Goal: Task Accomplishment & Management: Use online tool/utility

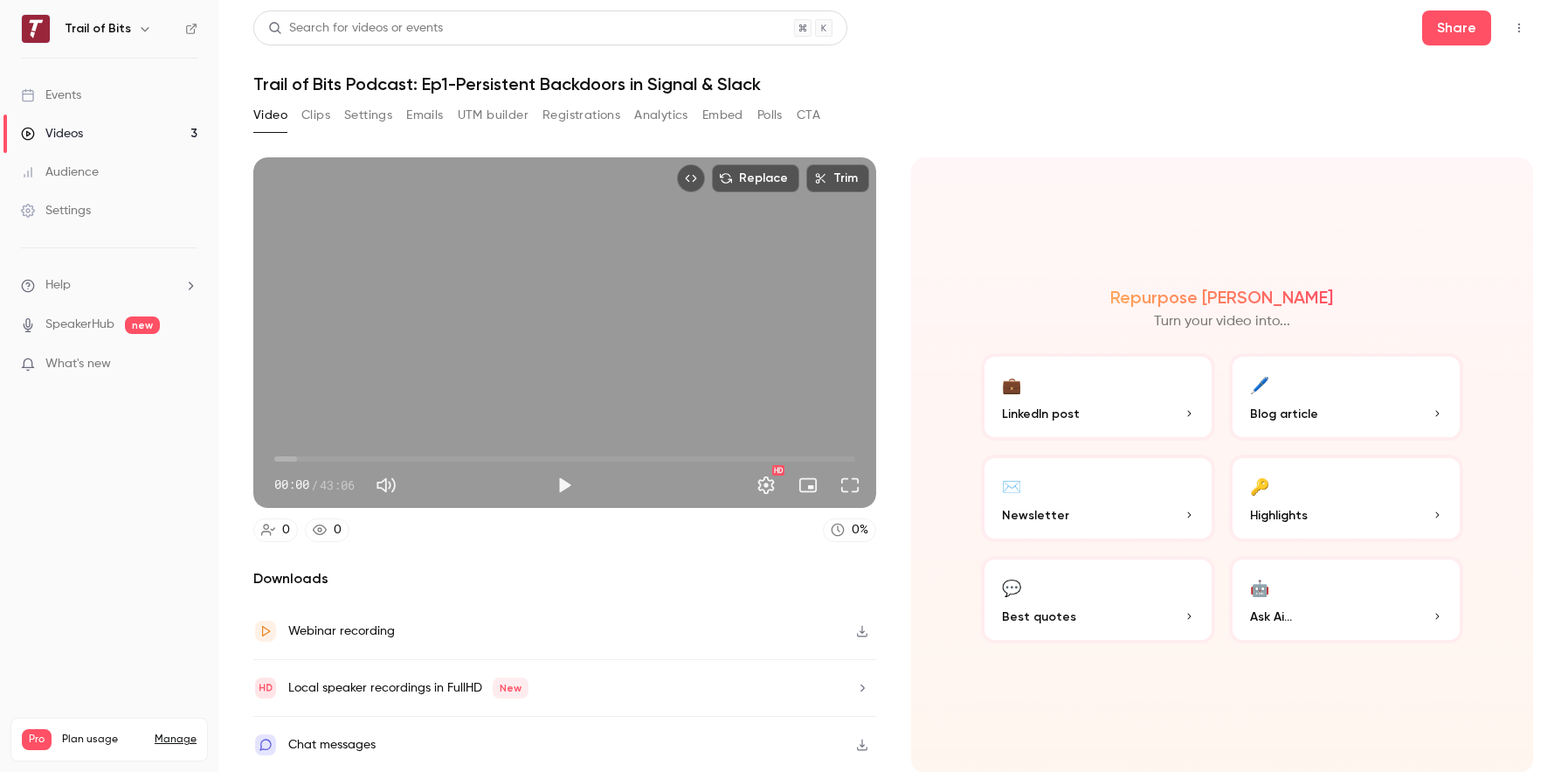
scroll to position [1, 0]
click at [72, 130] on div "Videos" at bounding box center [53, 134] width 62 height 18
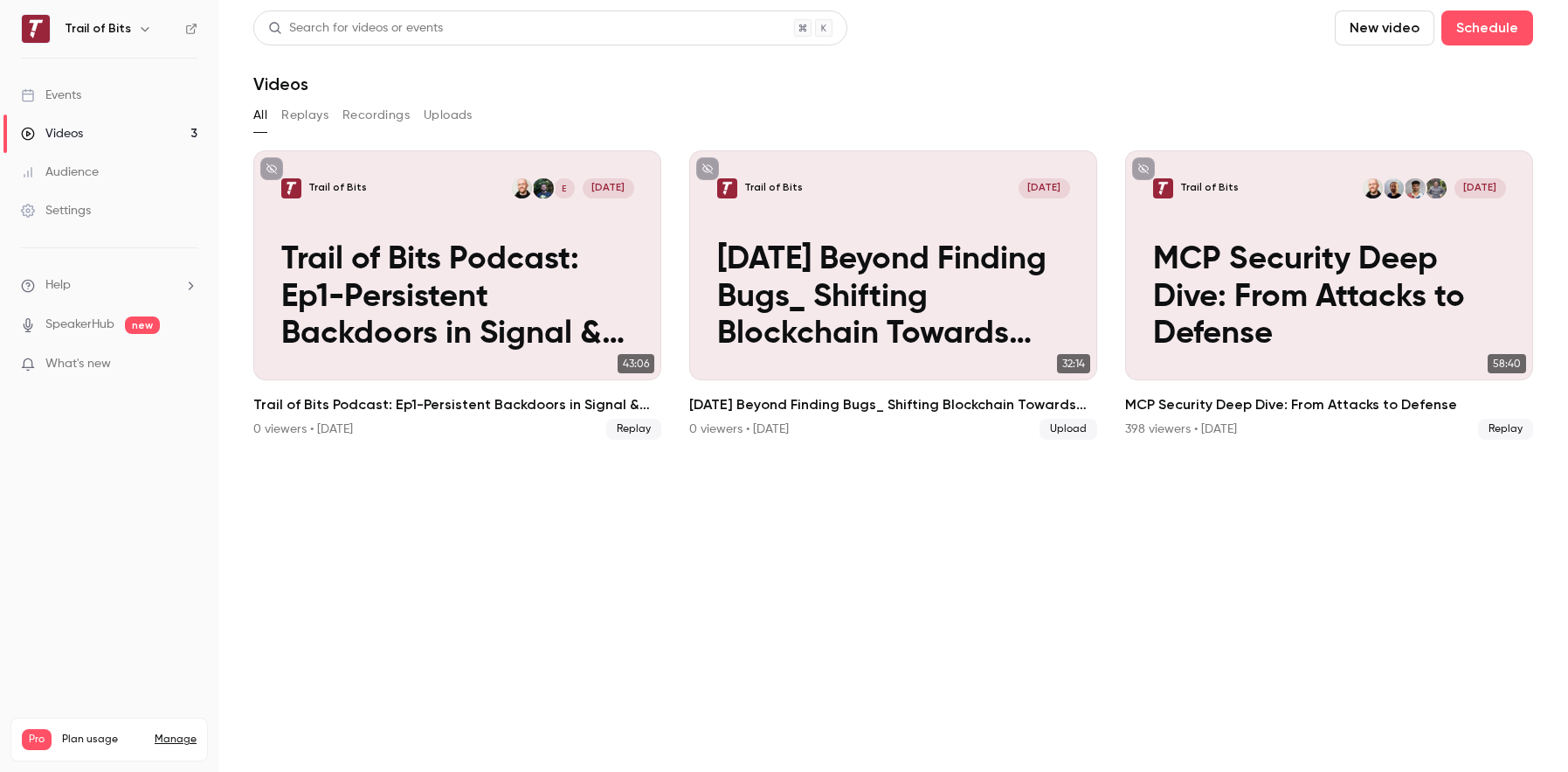
click at [435, 113] on button "Uploads" at bounding box center [448, 115] width 49 height 28
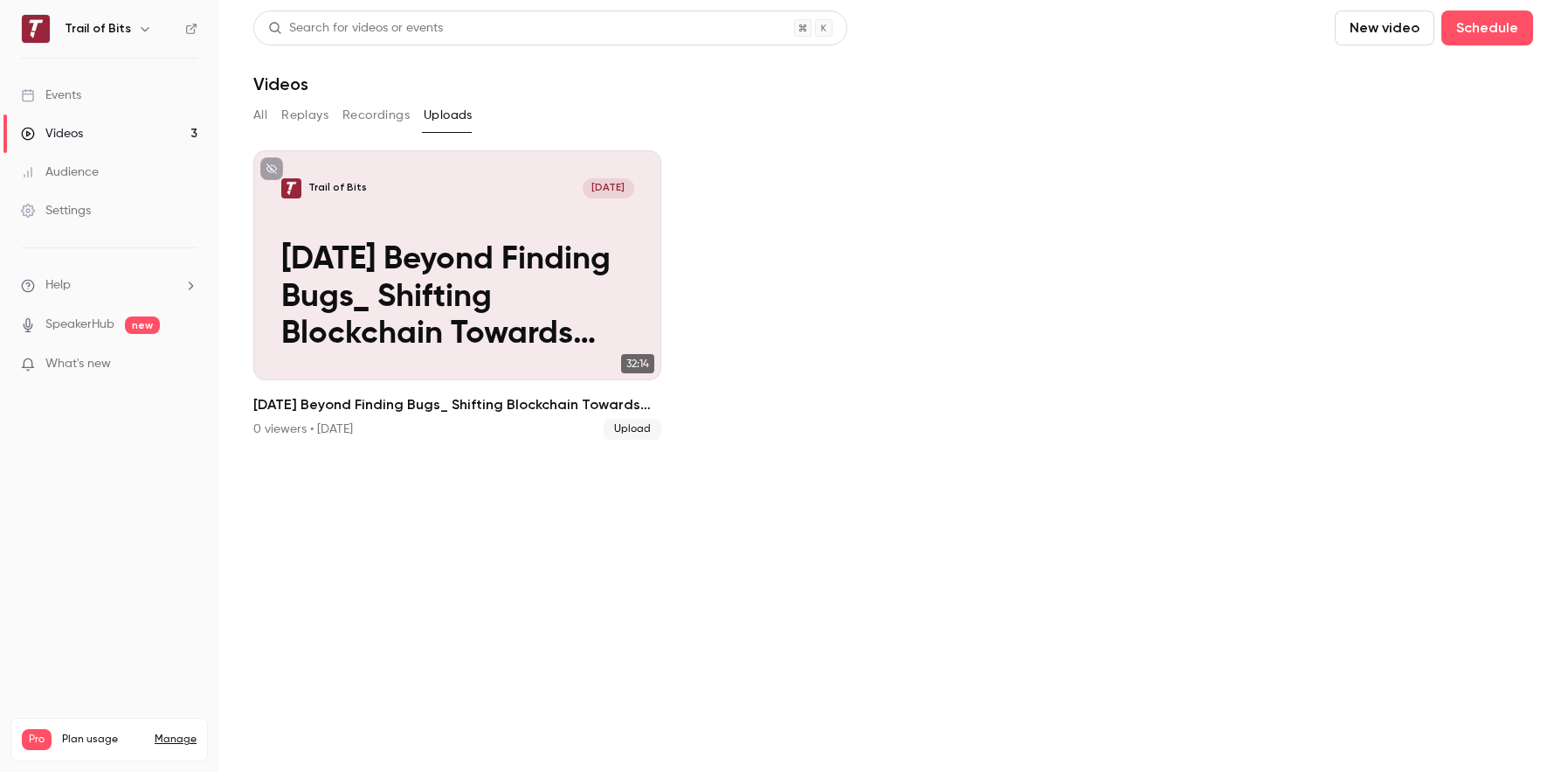
click at [1374, 28] on button "New video" at bounding box center [1385, 28] width 100 height 35
click at [1390, 138] on li "Upload" at bounding box center [1434, 121] width 189 height 45
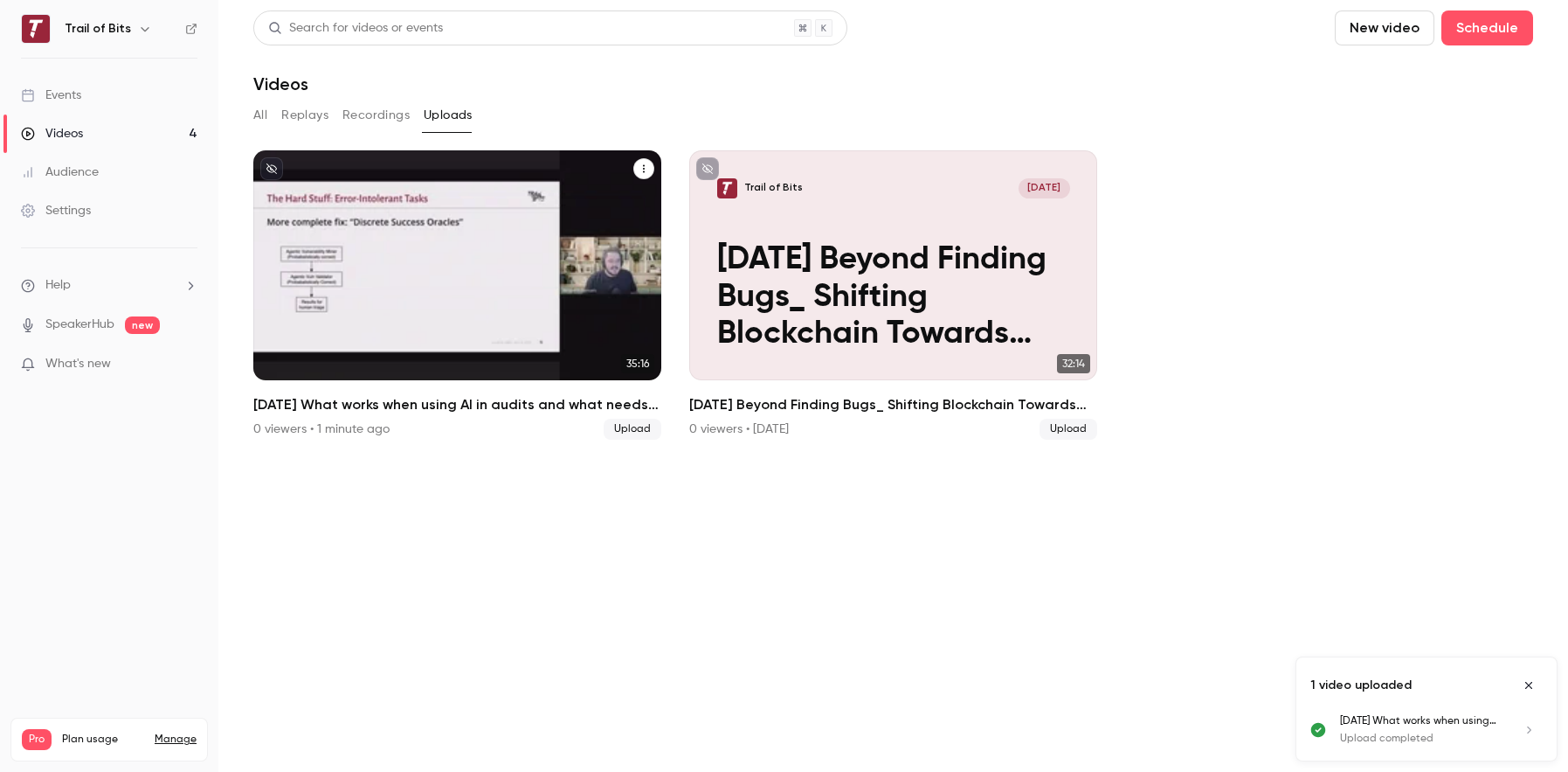
click at [483, 339] on p "[DATE] What works when using AI in audits and what needs more work" at bounding box center [458, 297] width 353 height 111
